Goal: Information Seeking & Learning: Understand process/instructions

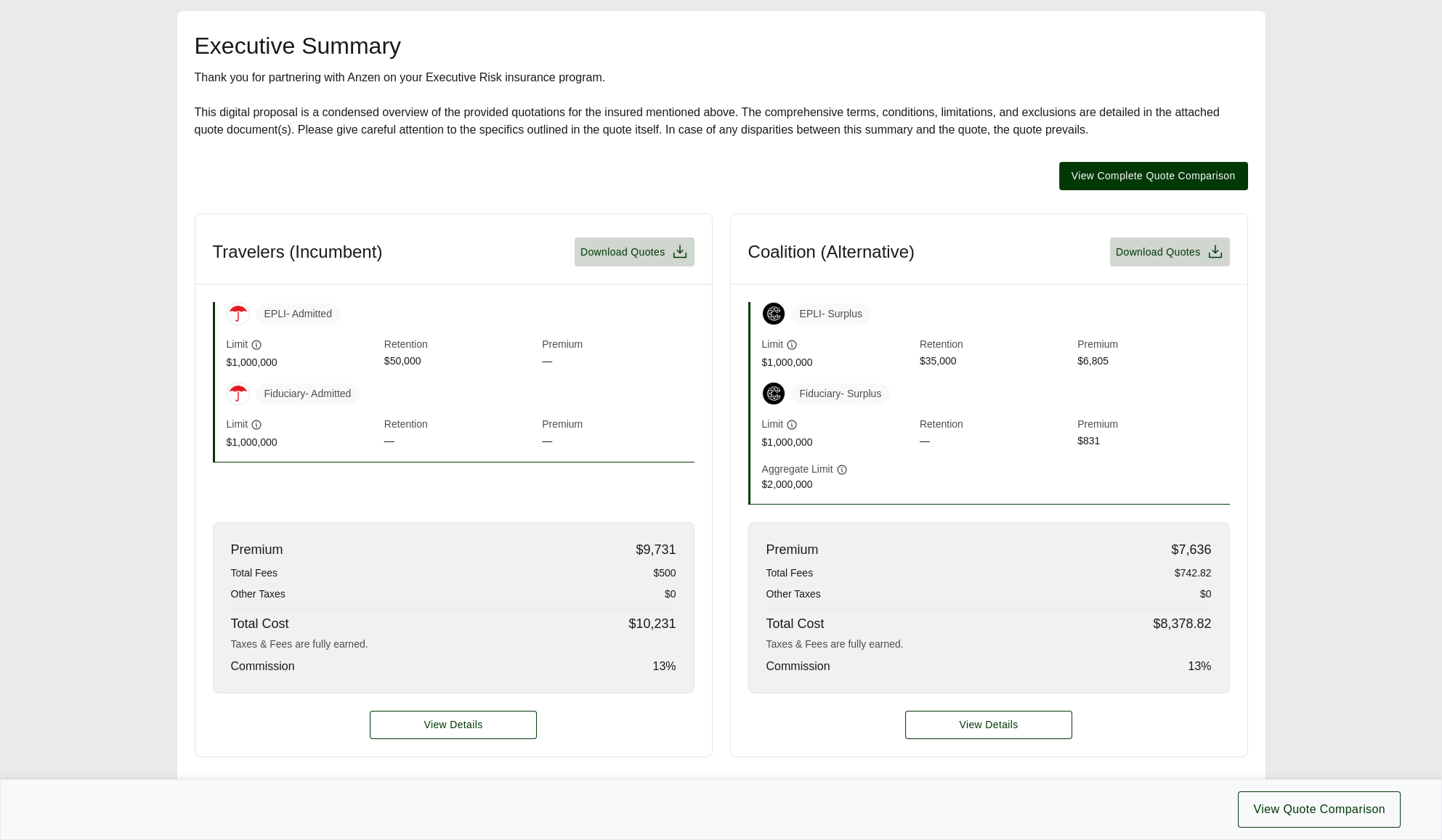
scroll to position [287, 0]
click at [296, 488] on article "Travelers (Incumbent) Download Quotes EPLI - Admitted Limit $1,000,000 Retentio…" at bounding box center [453, 484] width 518 height 544
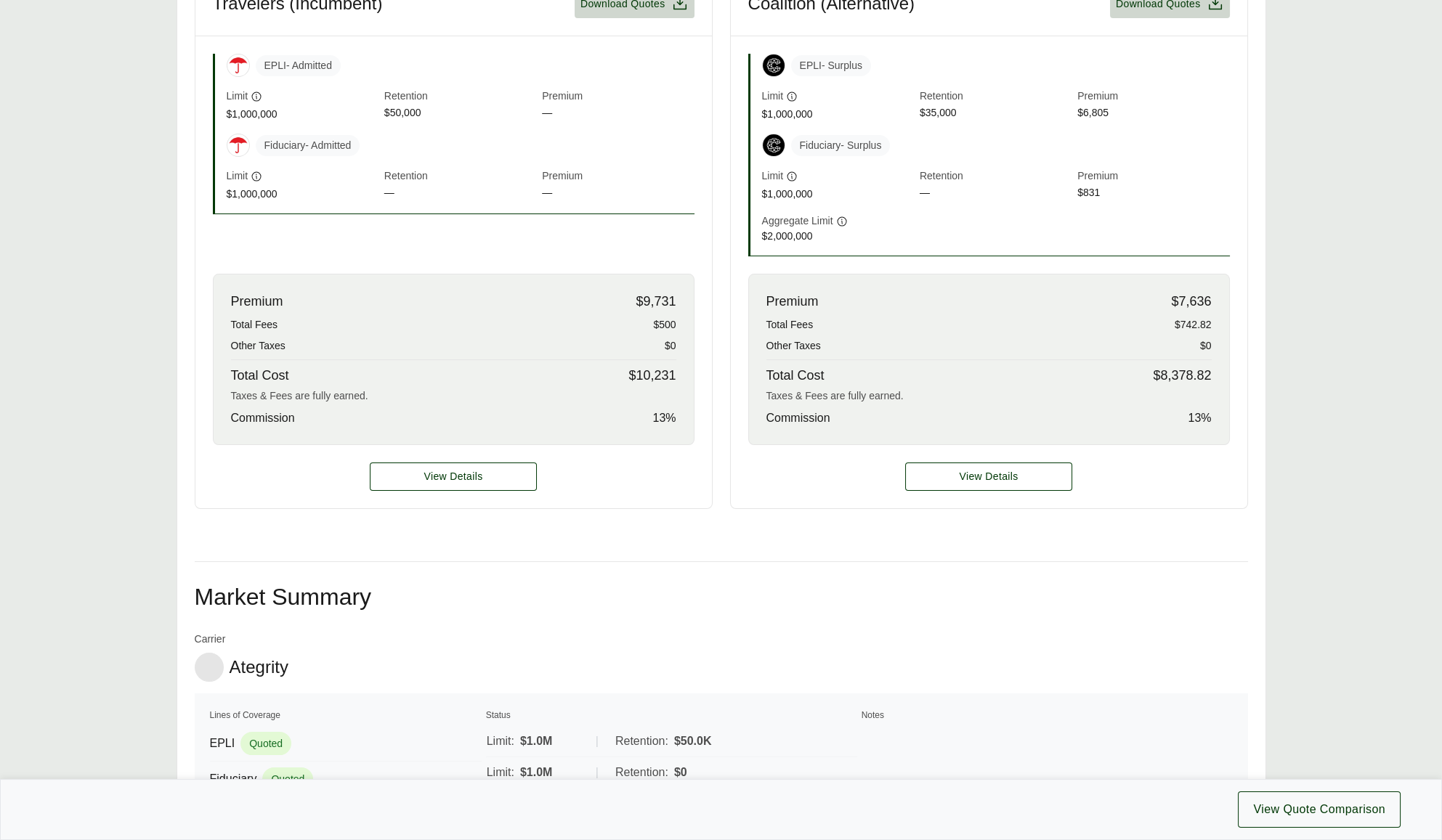
scroll to position [536, 0]
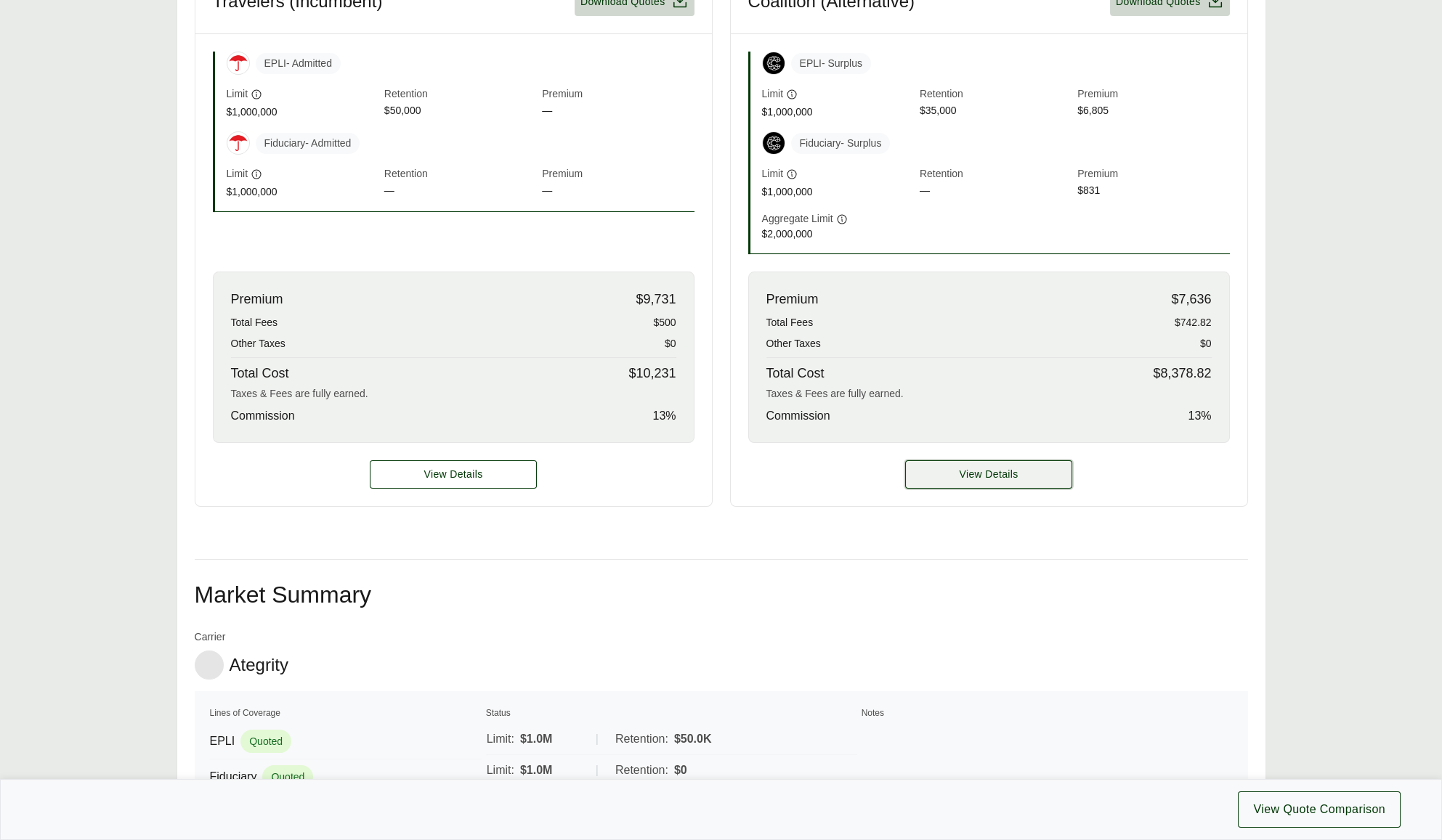
click at [939, 478] on button "View Details" at bounding box center [988, 475] width 167 height 28
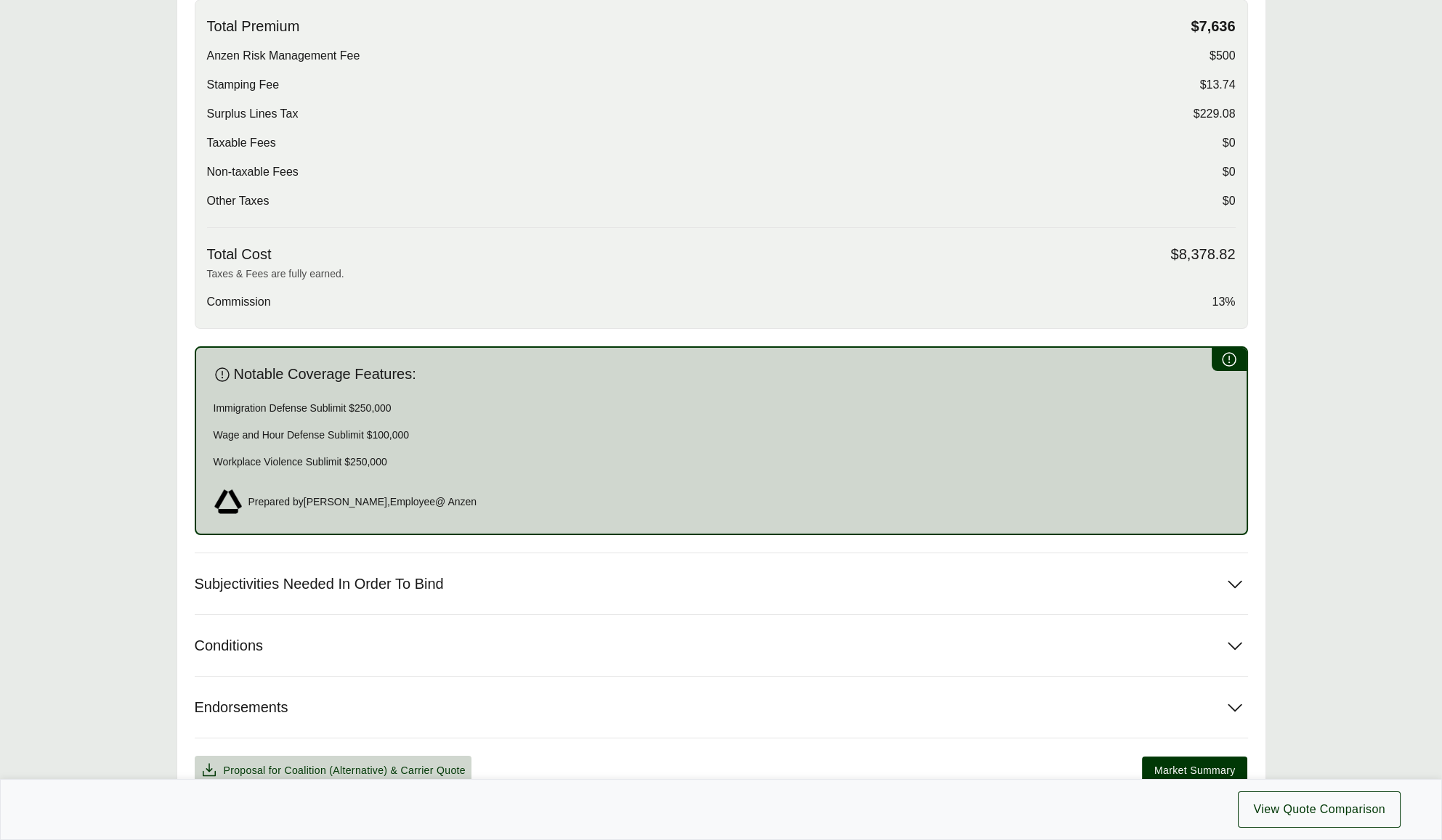
scroll to position [570, 0]
click at [491, 593] on button "Subjectivities Needed In Order To Bind" at bounding box center [721, 582] width 1053 height 61
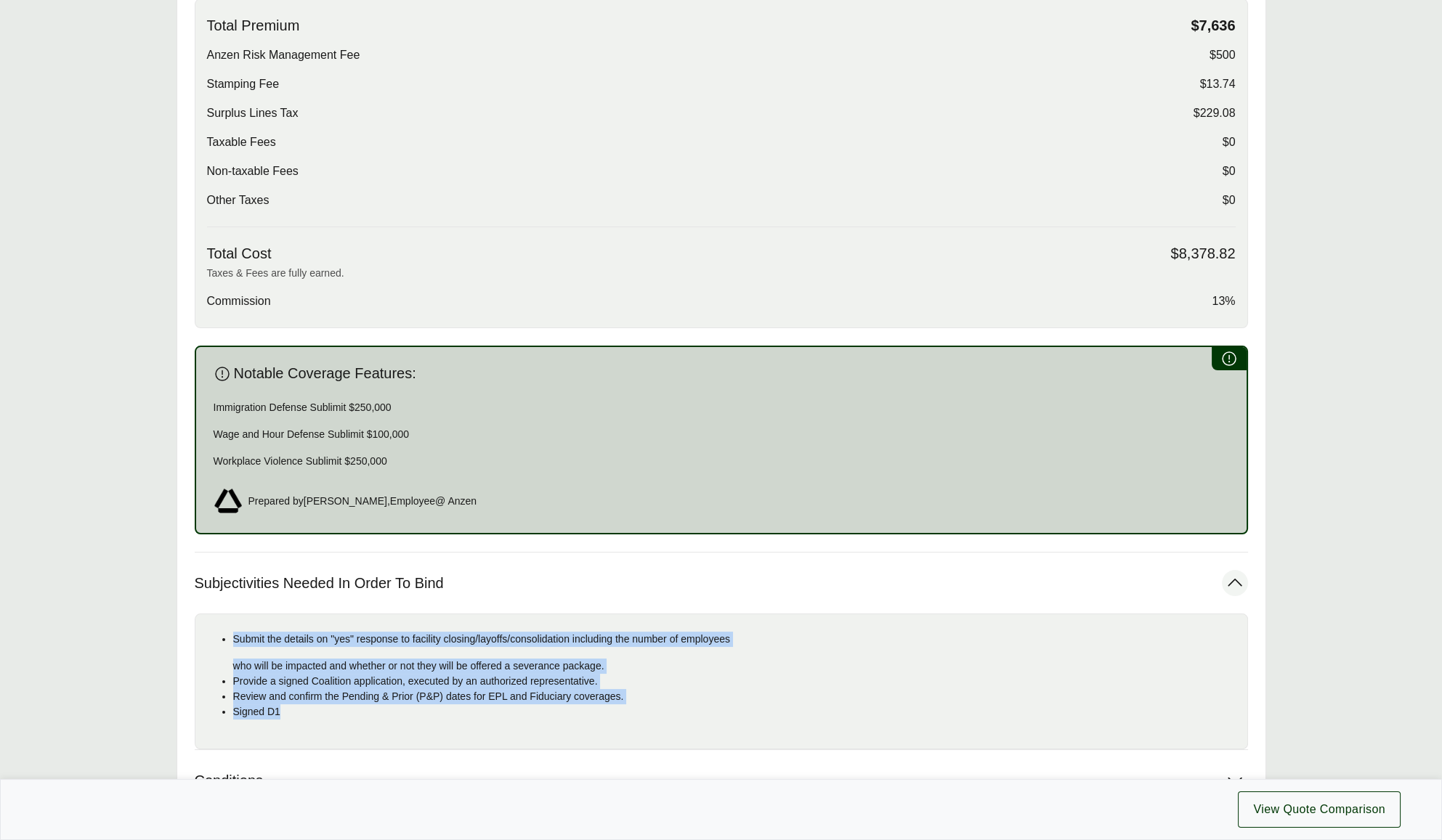
drag, startPoint x: 232, startPoint y: 636, endPoint x: 313, endPoint y: 705, distance: 106.4
click at [313, 705] on ul "Submit the details on "yes" response to facility closing/layoffs/consolidation …" at bounding box center [721, 676] width 1028 height 88
copy ul "Submit the details on "yes" response to facility closing/layoffs/consolidation …"
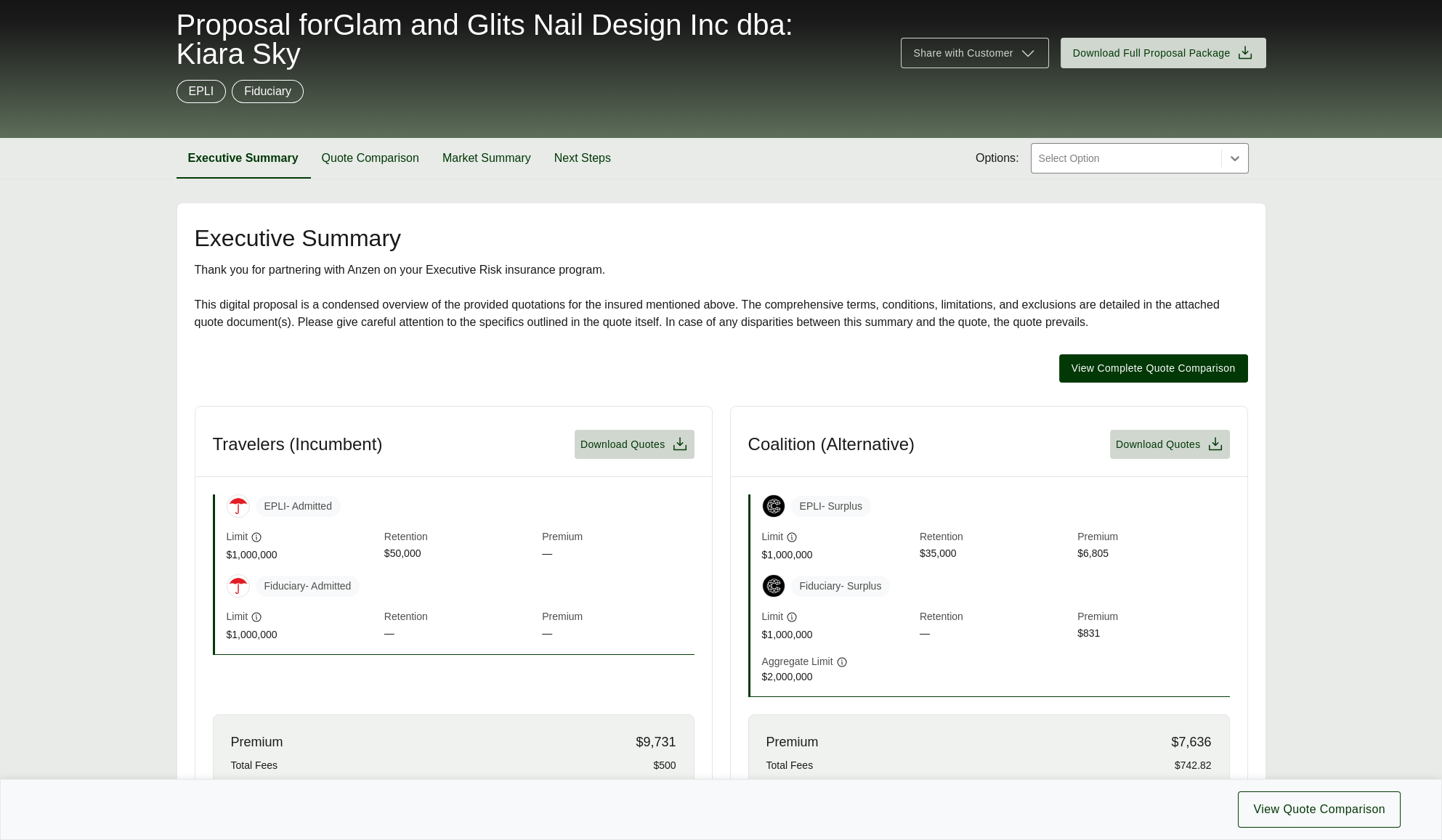
scroll to position [93, 0]
